Goal: Use online tool/utility: Utilize a website feature to perform a specific function

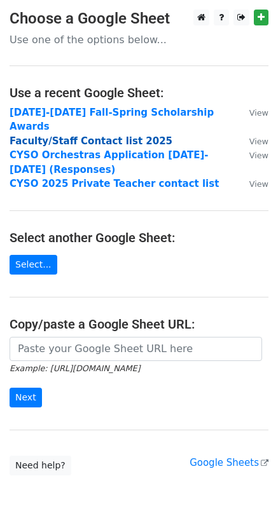
click at [98, 135] on strong "Faculty/Staff Contact list 2025" at bounding box center [91, 140] width 163 height 11
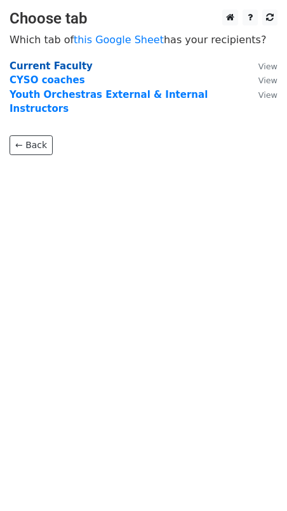
click at [53, 63] on strong "Current Faculty" at bounding box center [51, 65] width 83 height 11
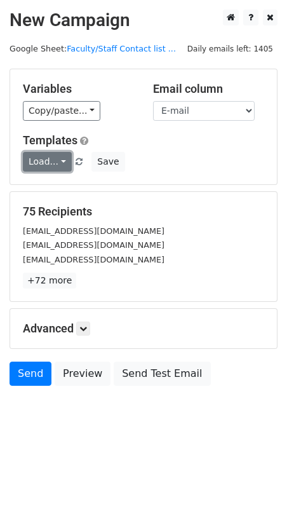
click at [60, 162] on link "Load..." at bounding box center [47, 162] width 49 height 20
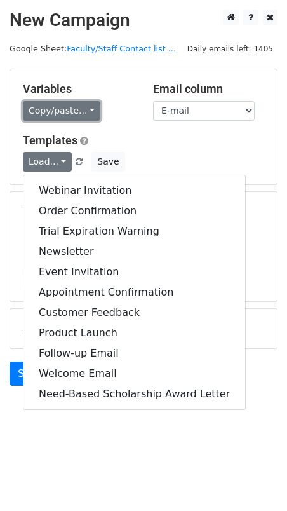
click at [77, 114] on link "Copy/paste..." at bounding box center [62, 111] width 78 height 20
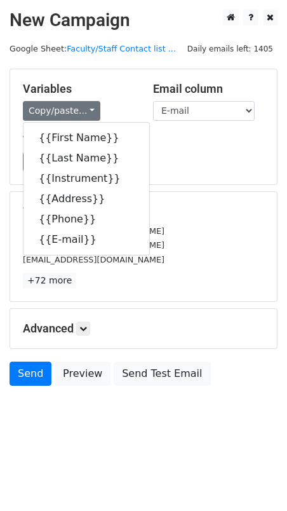
click at [112, 103] on div "Copy/paste... {{First Name}} {{Last Name}} {{Instrument}} {{Address}} {{Phone}}…" at bounding box center [78, 111] width 111 height 20
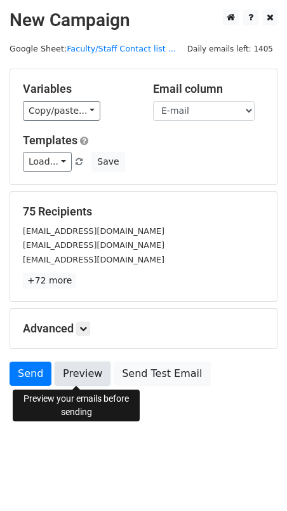
click at [78, 373] on link "Preview" at bounding box center [83, 374] width 56 height 24
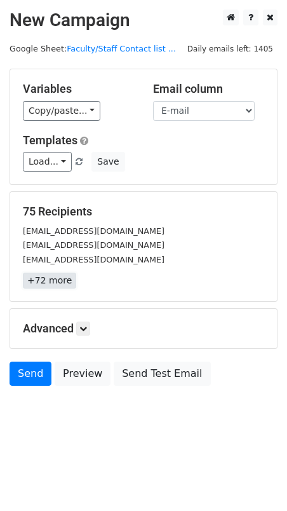
click at [54, 280] on link "+72 more" at bounding box center [49, 281] width 53 height 16
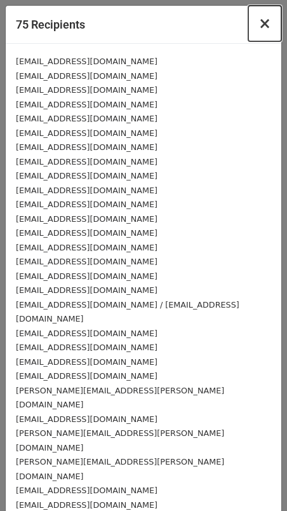
click at [259, 23] on span "×" at bounding box center [265, 24] width 13 height 18
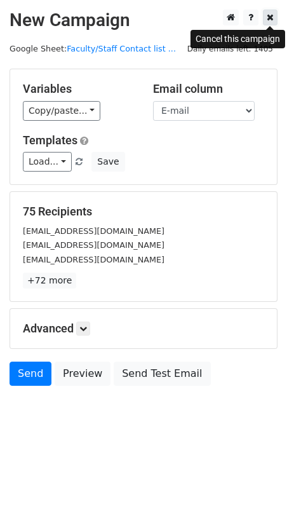
click at [271, 20] on icon at bounding box center [270, 17] width 7 height 9
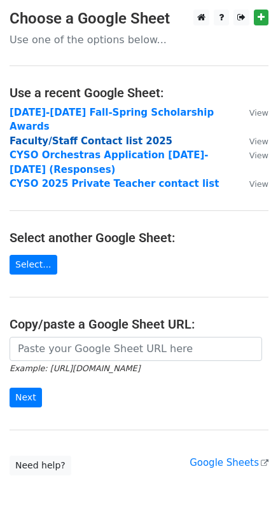
click at [94, 135] on strong "Faculty/Staff Contact list 2025" at bounding box center [91, 140] width 163 height 11
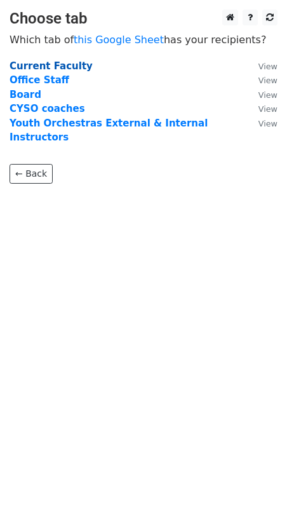
click at [58, 64] on strong "Current Faculty" at bounding box center [51, 65] width 83 height 11
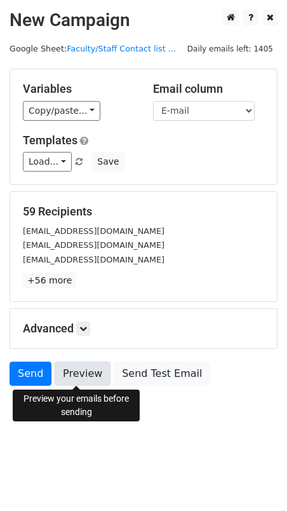
click at [83, 376] on link "Preview" at bounding box center [83, 374] width 56 height 24
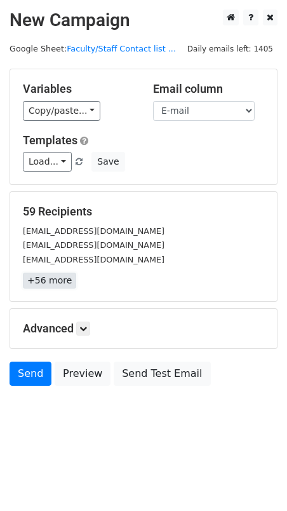
click at [58, 283] on link "+56 more" at bounding box center [49, 281] width 53 height 16
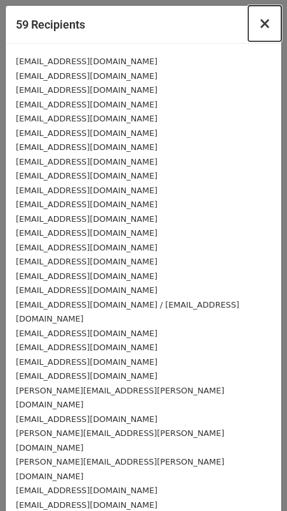
click at [259, 25] on span "×" at bounding box center [265, 24] width 13 height 18
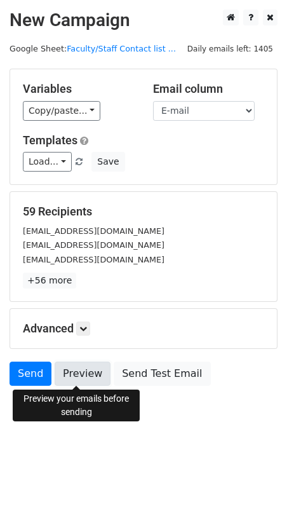
click at [80, 365] on link "Preview" at bounding box center [83, 374] width 56 height 24
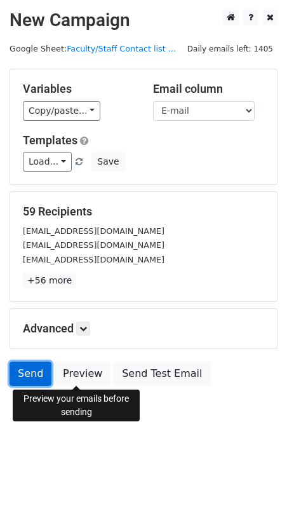
click at [26, 375] on link "Send" at bounding box center [31, 374] width 42 height 24
